Goal: Information Seeking & Learning: Learn about a topic

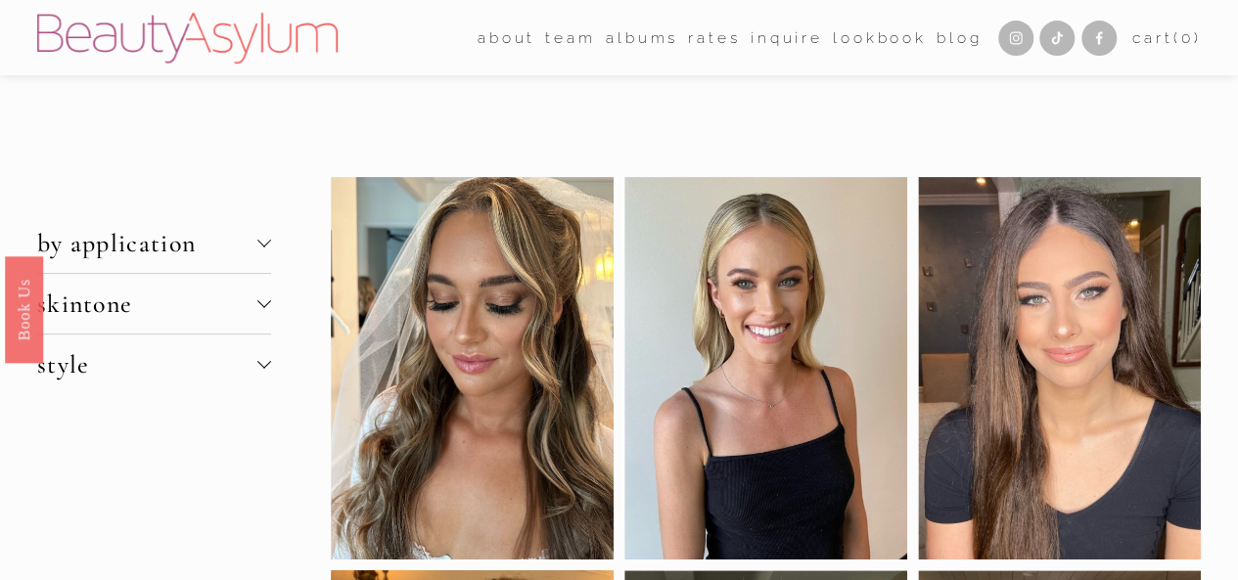
click at [694, 40] on link "Rates" at bounding box center [714, 38] width 52 height 30
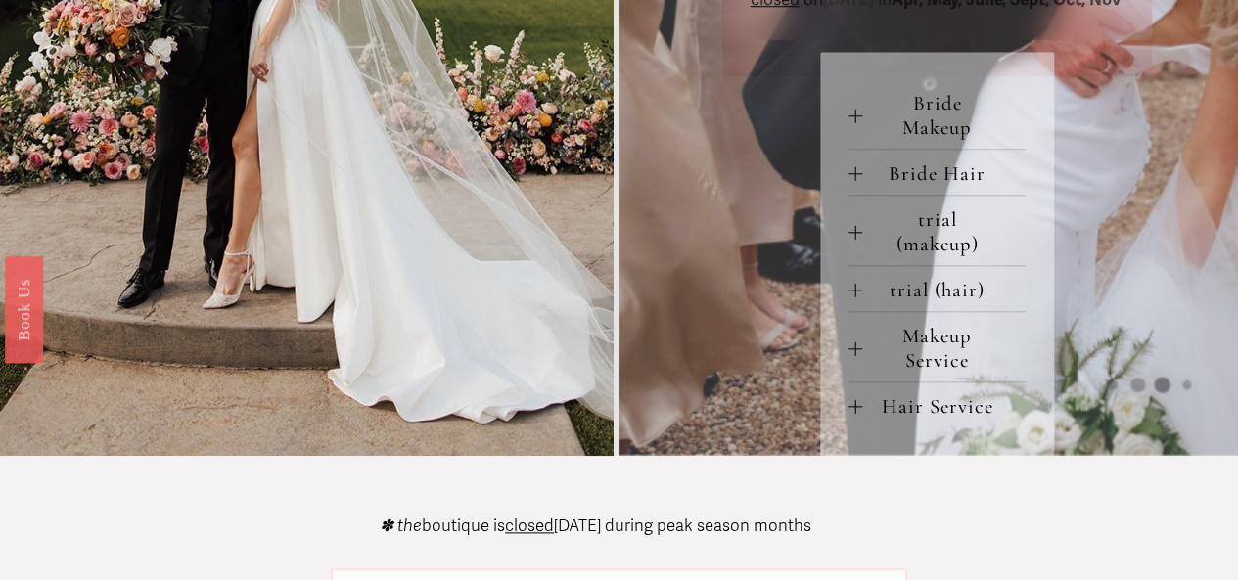
scroll to position [685, 0]
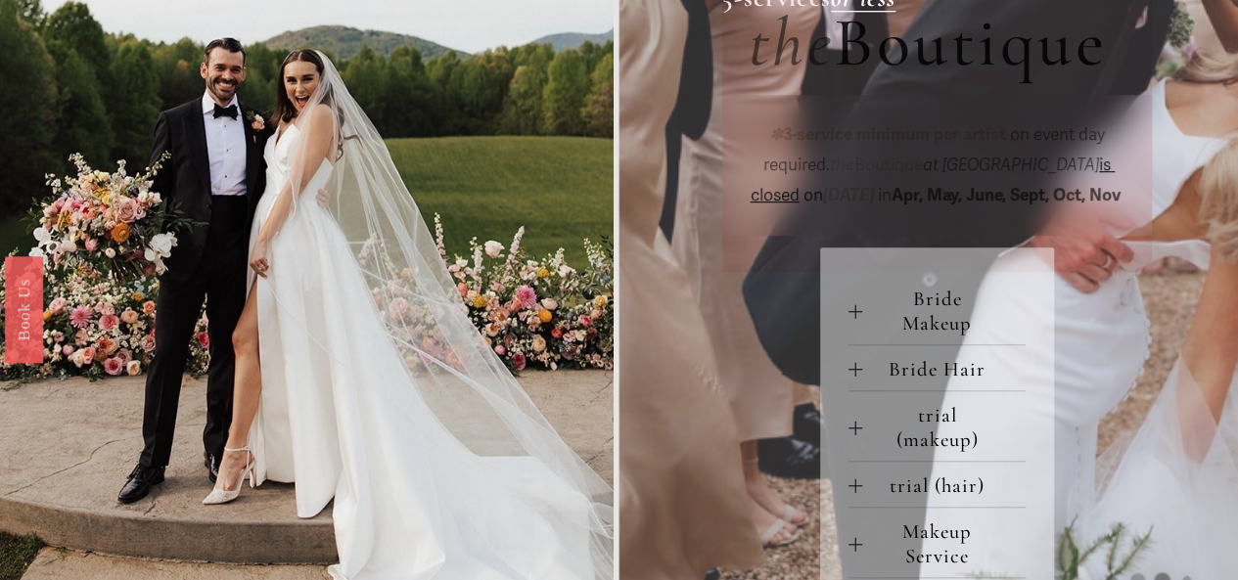
click at [862, 336] on span "Bride Makeup" at bounding box center [944, 311] width 164 height 49
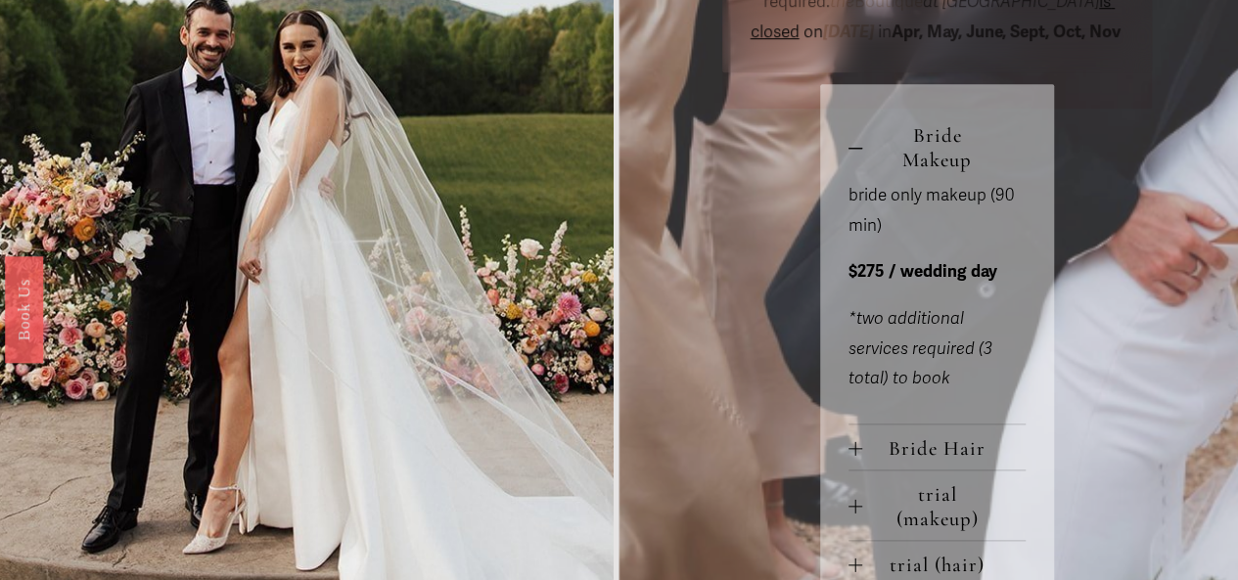
scroll to position [881, 0]
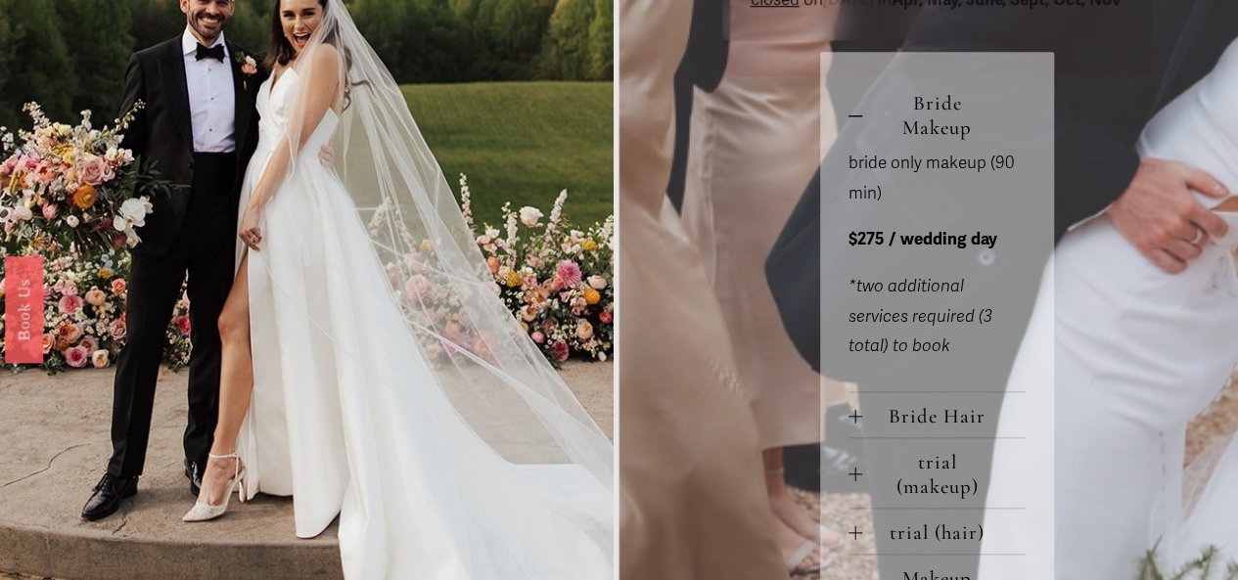
click at [866, 429] on span "Bride Hair" at bounding box center [944, 416] width 164 height 24
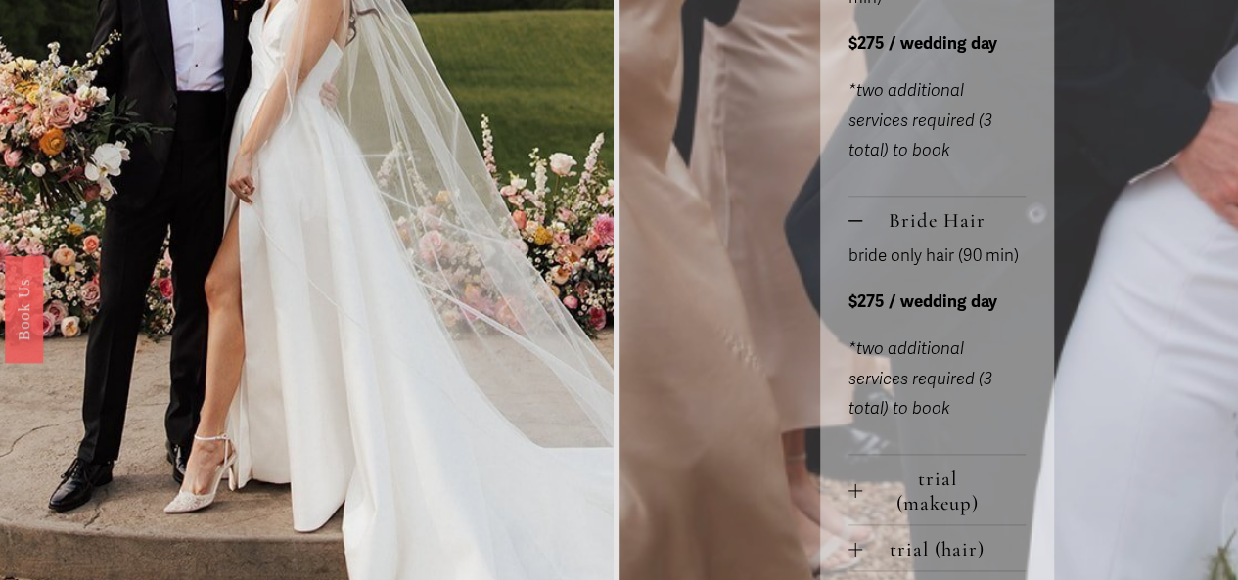
scroll to position [1370, 0]
